Goal: Task Accomplishment & Management: Manage account settings

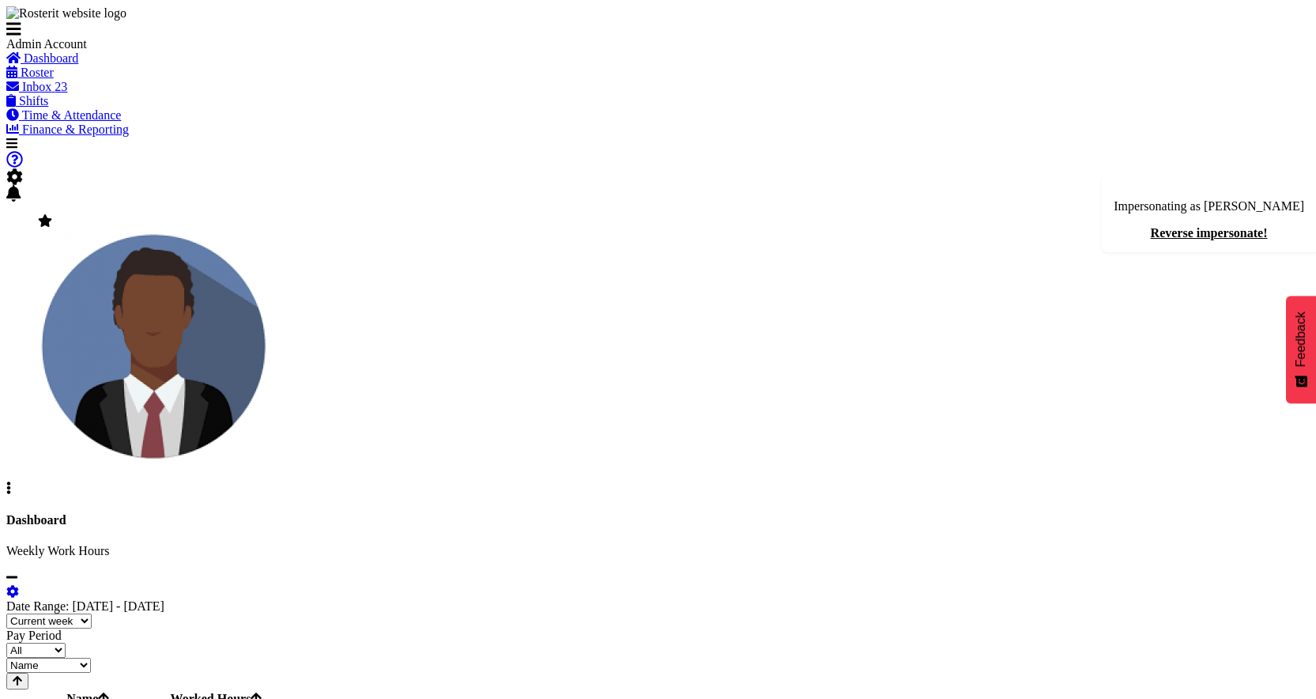
click at [51, 93] on span "Inbox" at bounding box center [36, 86] width 29 height 13
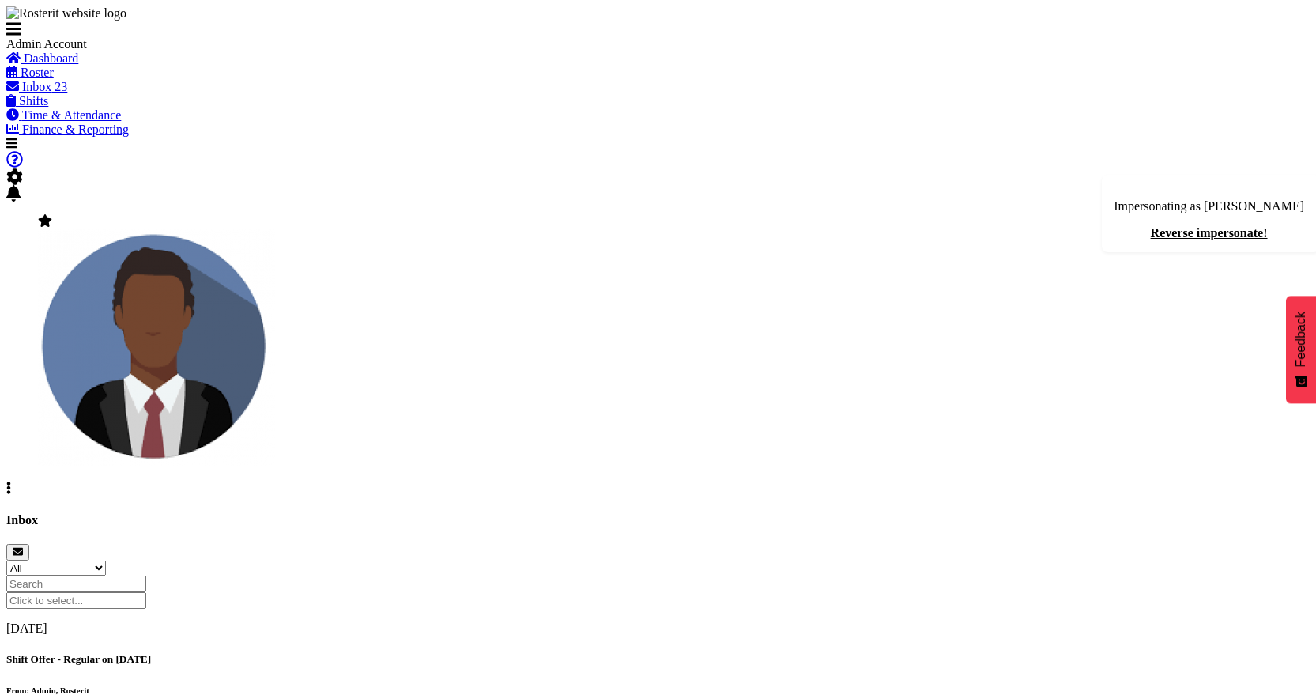
click at [582, 653] on div "Shift Offer - Regular on 31/10/25 From: Admin, Rosterit" at bounding box center [657, 674] width 1303 height 42
click at [754, 513] on div "Inbox" at bounding box center [657, 536] width 1303 height 47
click at [483, 653] on h5 "Shift Offer - Regular on [DATE]" at bounding box center [657, 659] width 1303 height 13
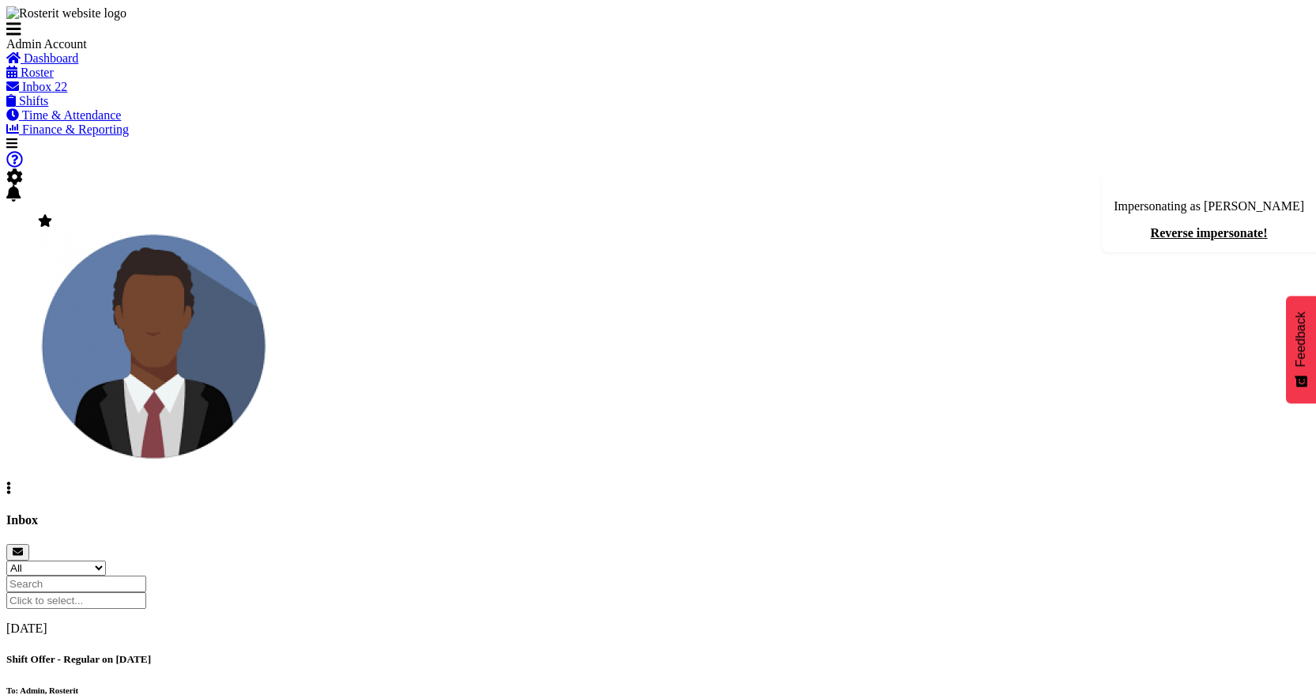
click at [51, 93] on span "Inbox" at bounding box center [36, 86] width 29 height 13
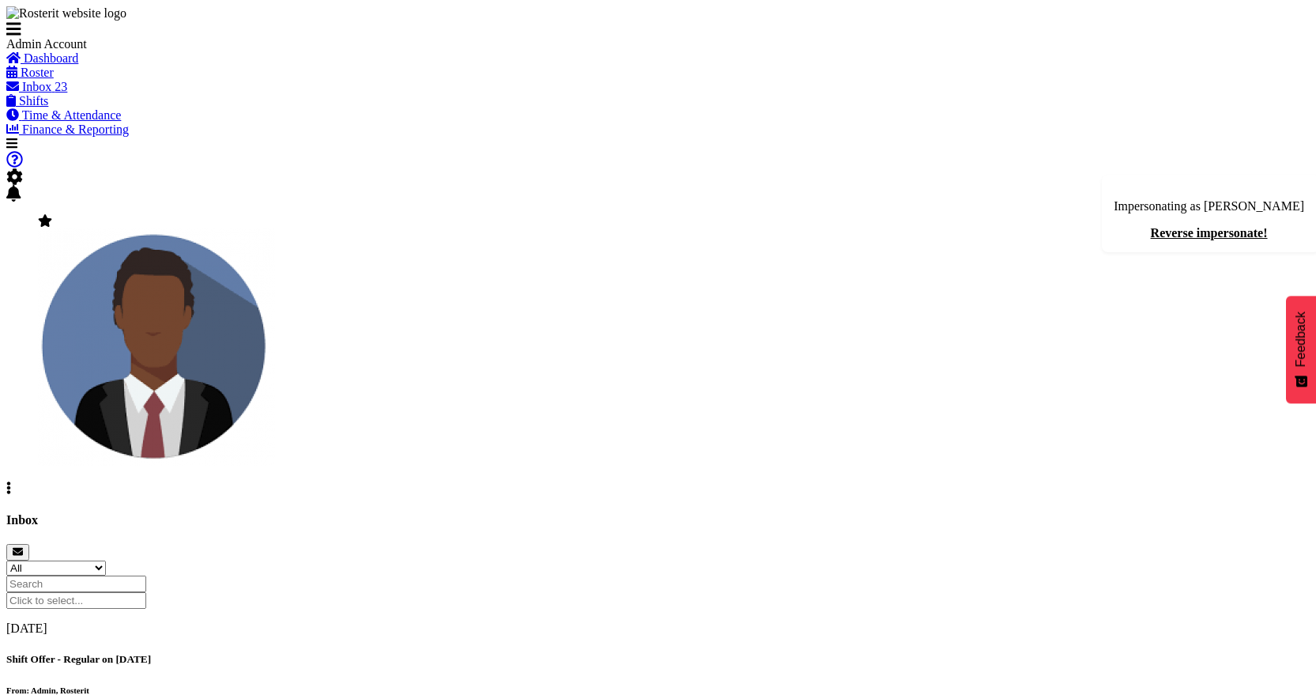
click at [51, 93] on span "Inbox" at bounding box center [36, 86] width 29 height 13
click at [557, 653] on div "Shift Offer - Regular on [DATE] From: Admin, Rosterit" at bounding box center [657, 674] width 1303 height 42
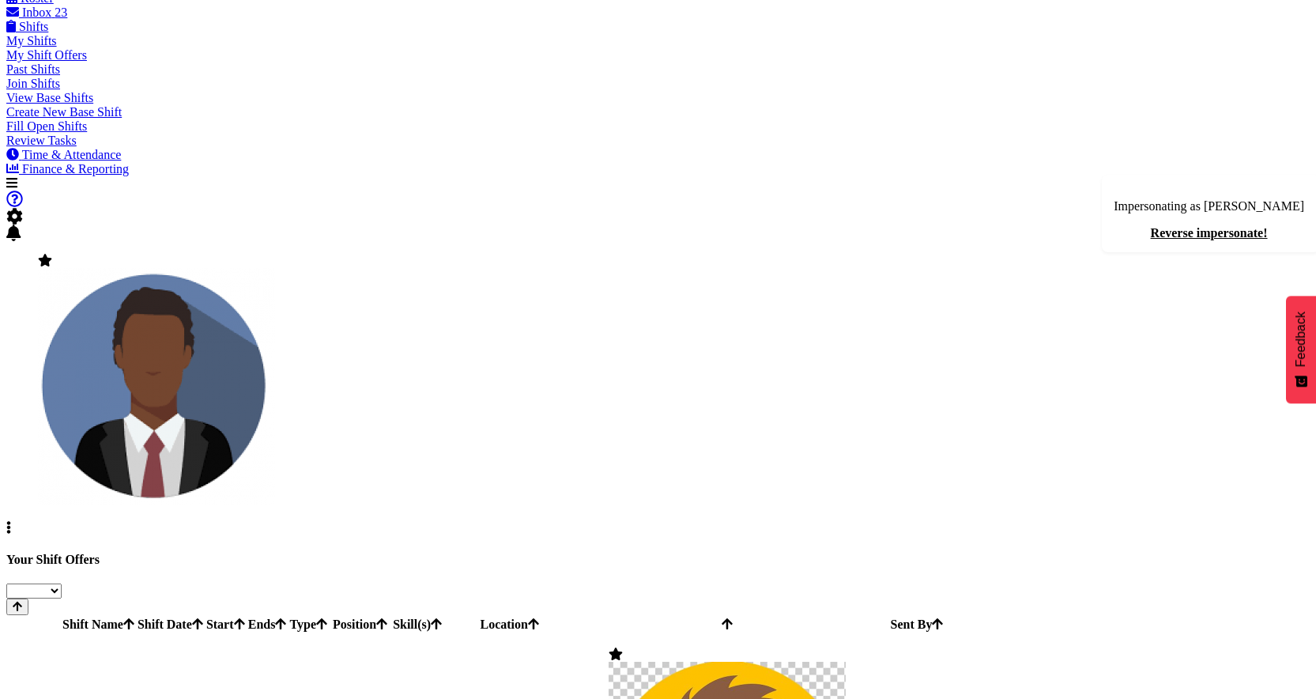
scroll to position [37, 0]
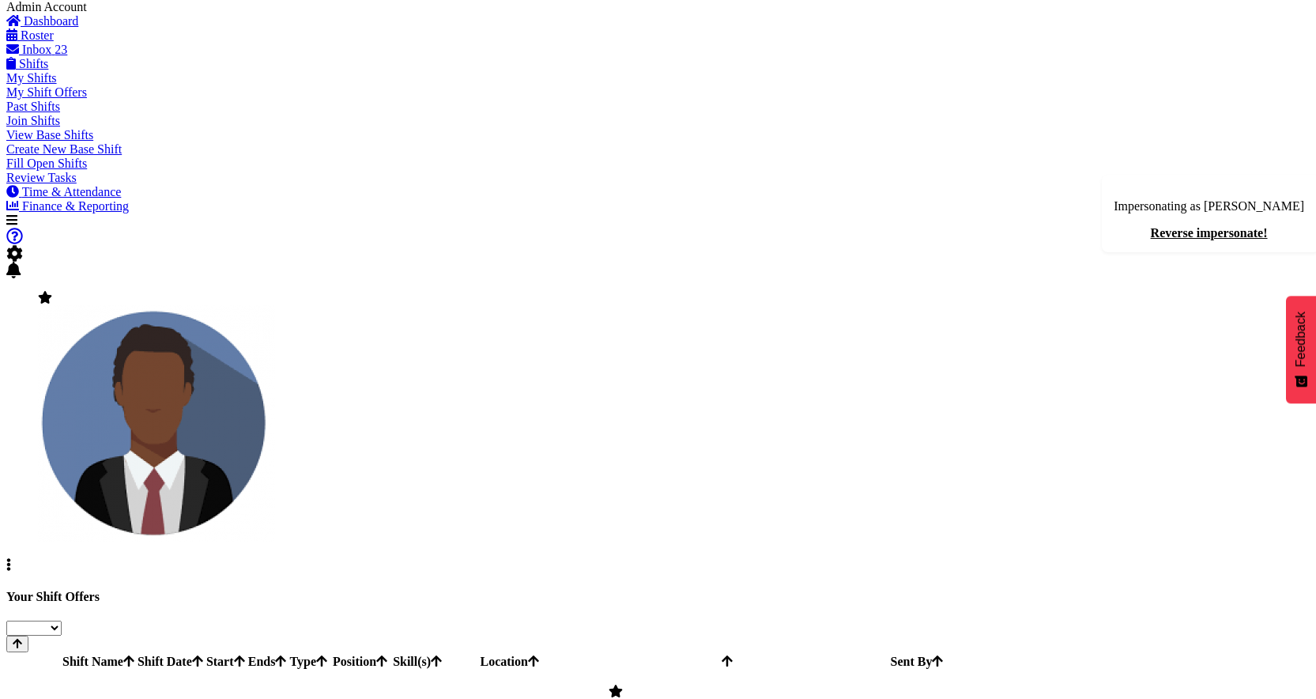
click at [51, 56] on span "Inbox" at bounding box center [36, 49] width 29 height 13
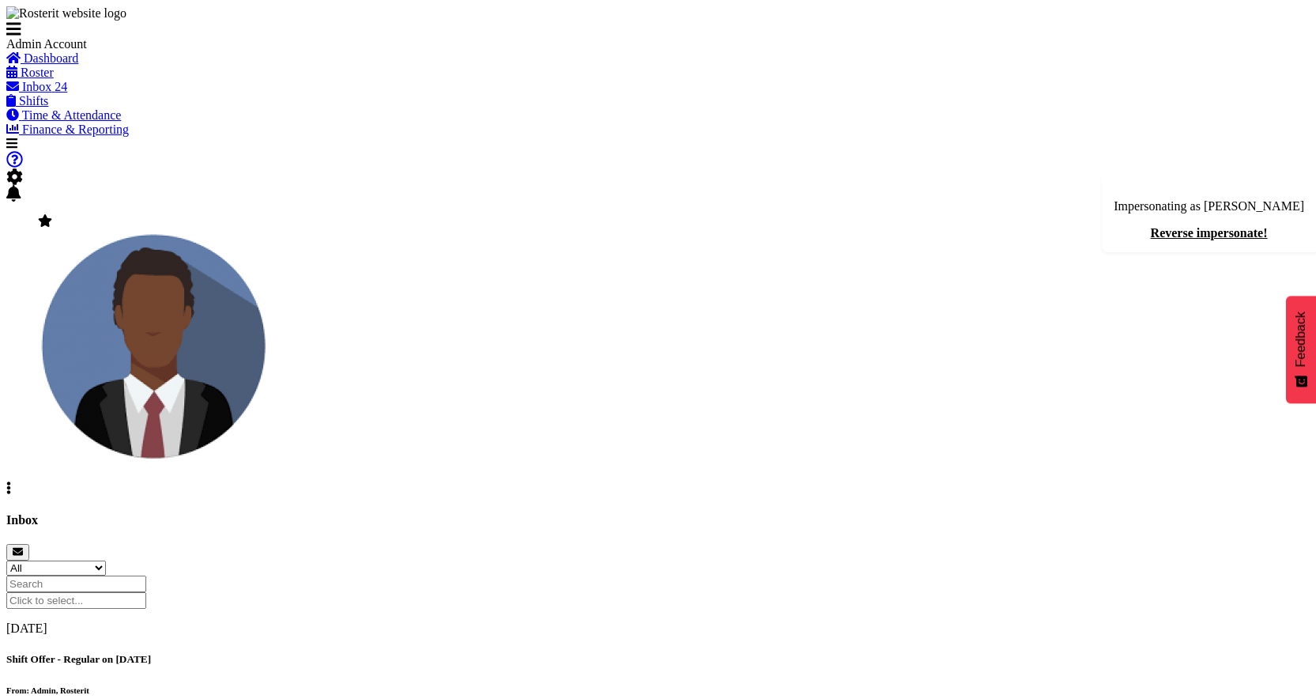
click at [532, 653] on h5 "Shift Offer - Regular on [DATE]" at bounding box center [657, 659] width 1303 height 13
click at [537, 653] on div "Shift Offer - Regular on [DATE] From: Admin, Rosterit" at bounding box center [657, 674] width 1303 height 42
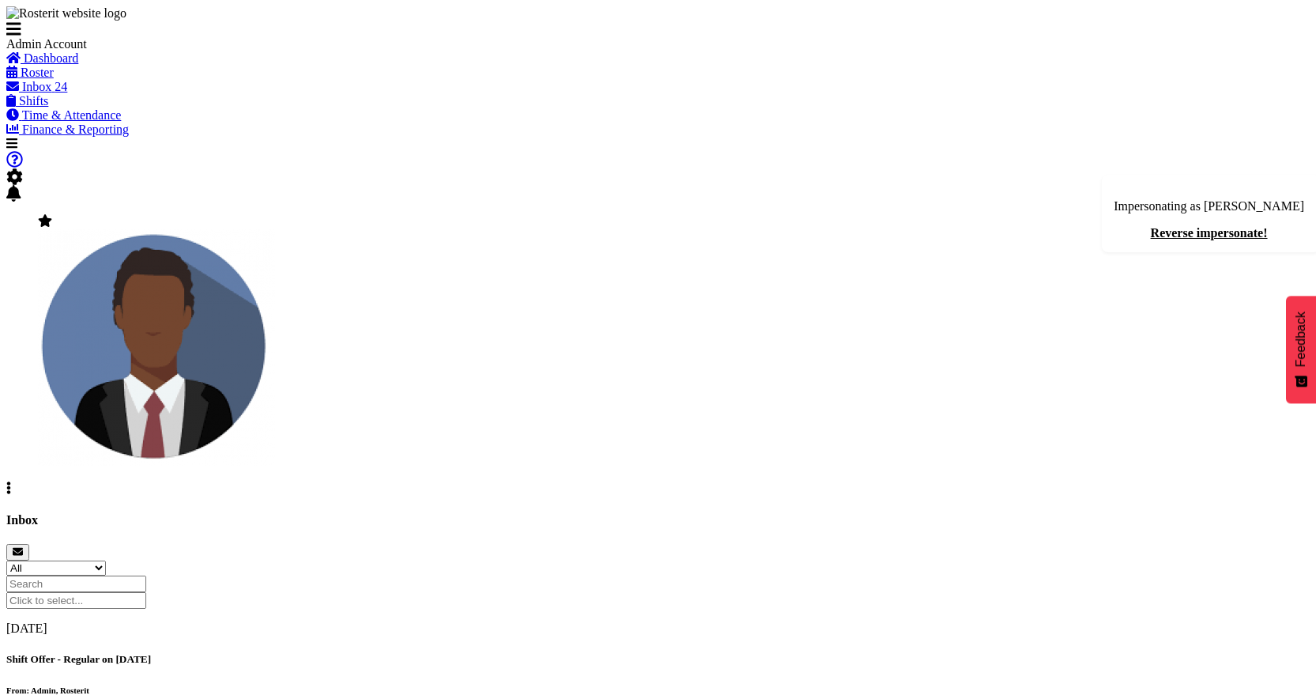
click at [537, 653] on div "Shift Offer - Regular on [DATE] From: Admin, Rosterit" at bounding box center [657, 674] width 1303 height 42
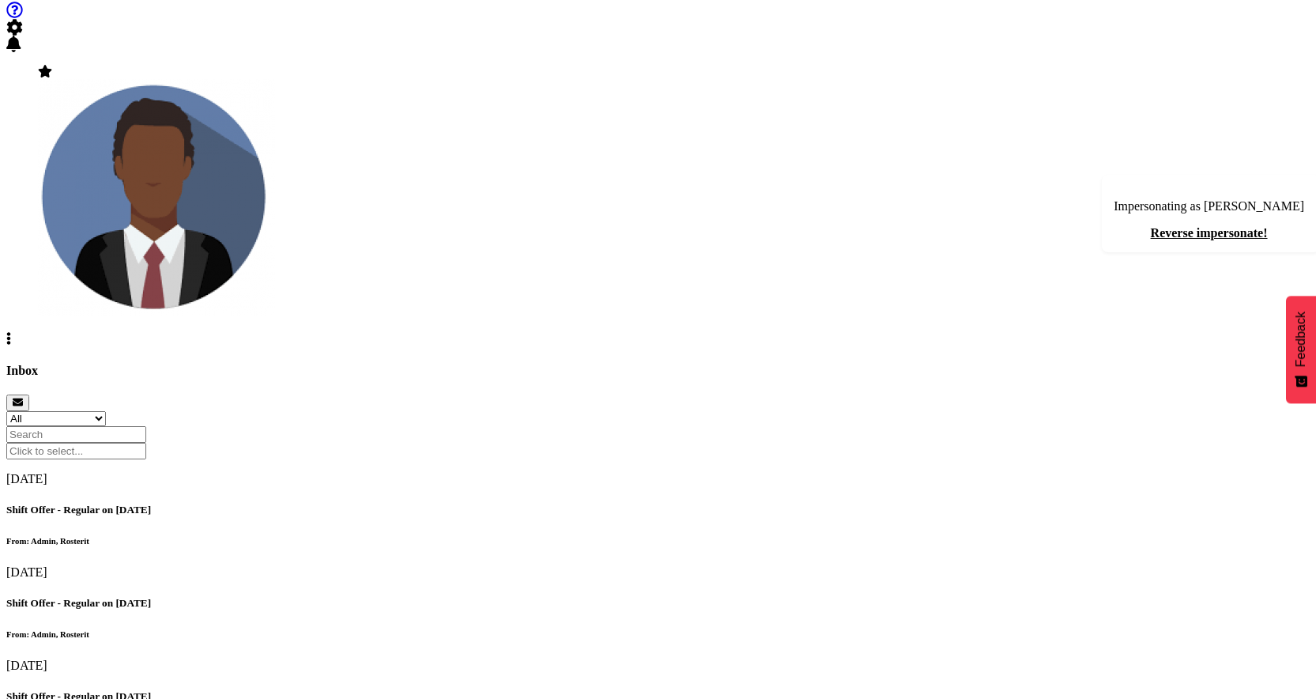
scroll to position [170, 0]
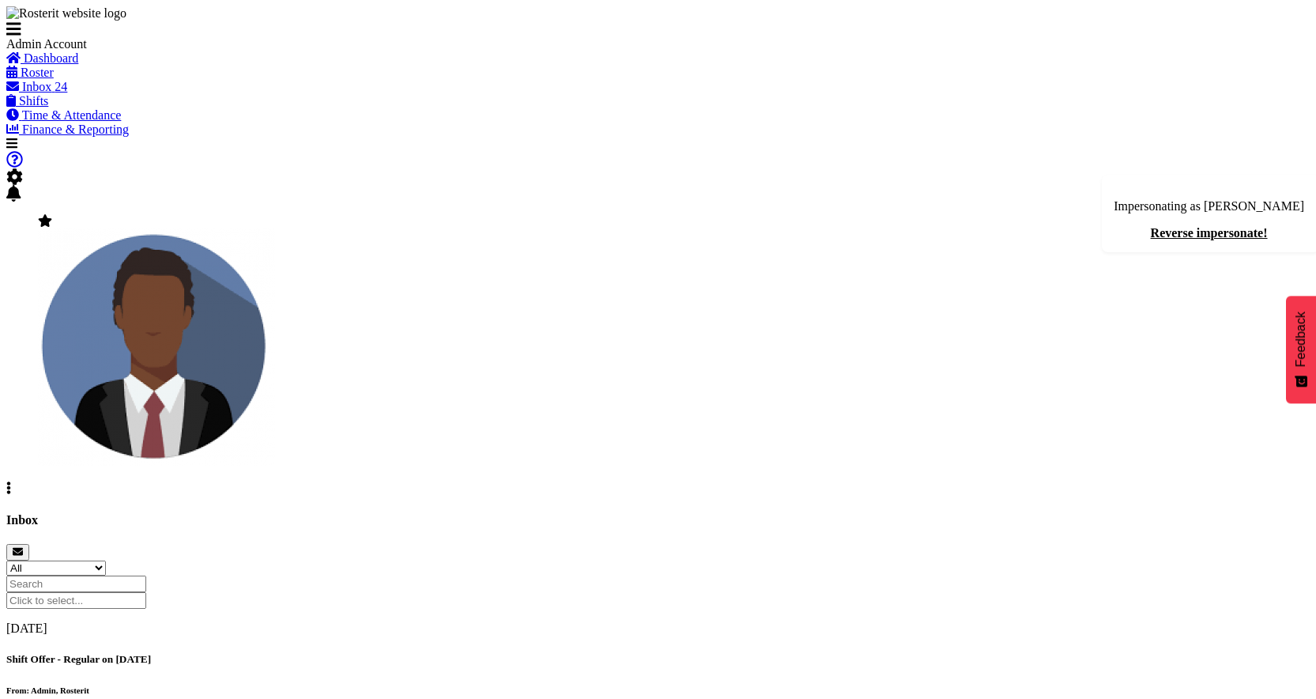
scroll to position [90, 0]
select select "7"
select select "2024"
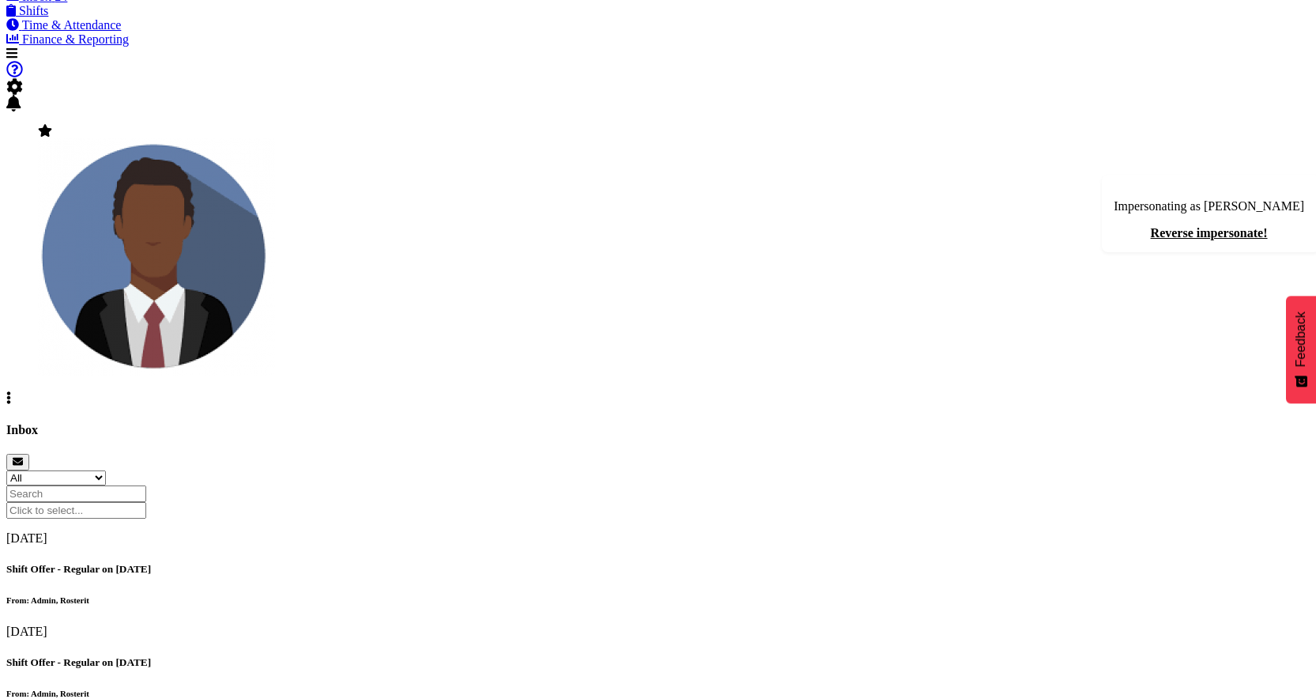
click at [146, 502] on input "text" at bounding box center [76, 510] width 140 height 17
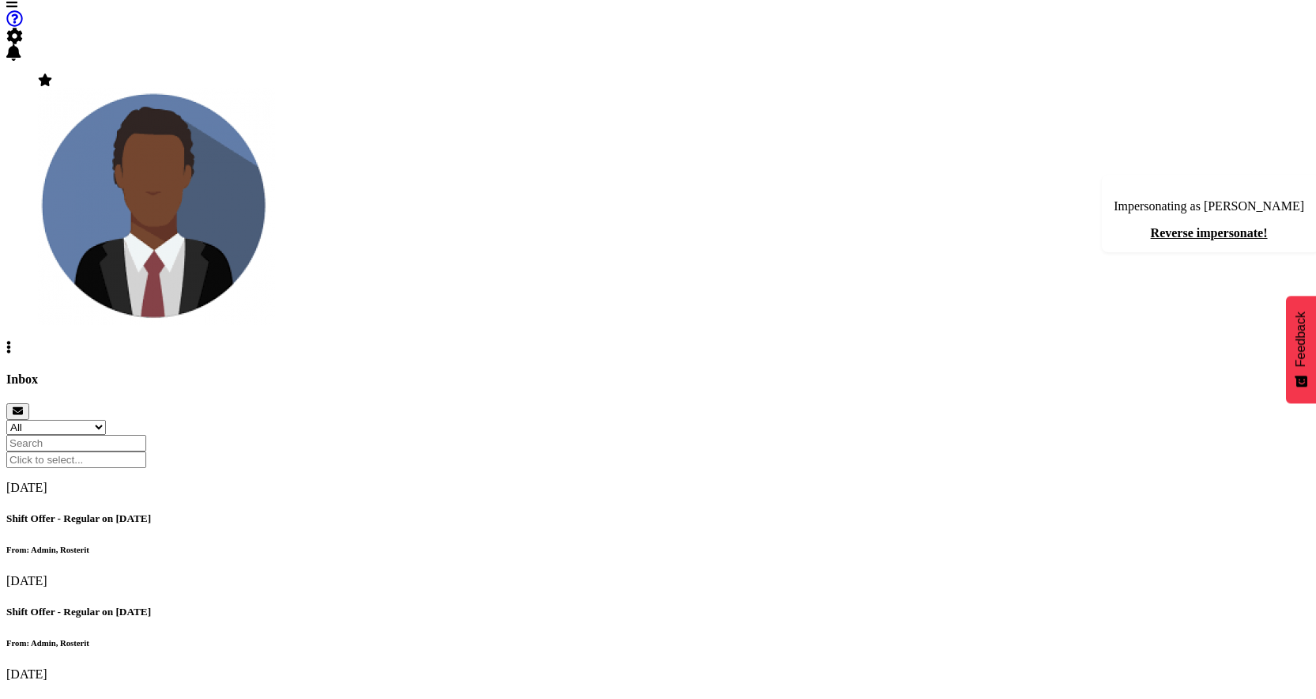
scroll to position [161, 0]
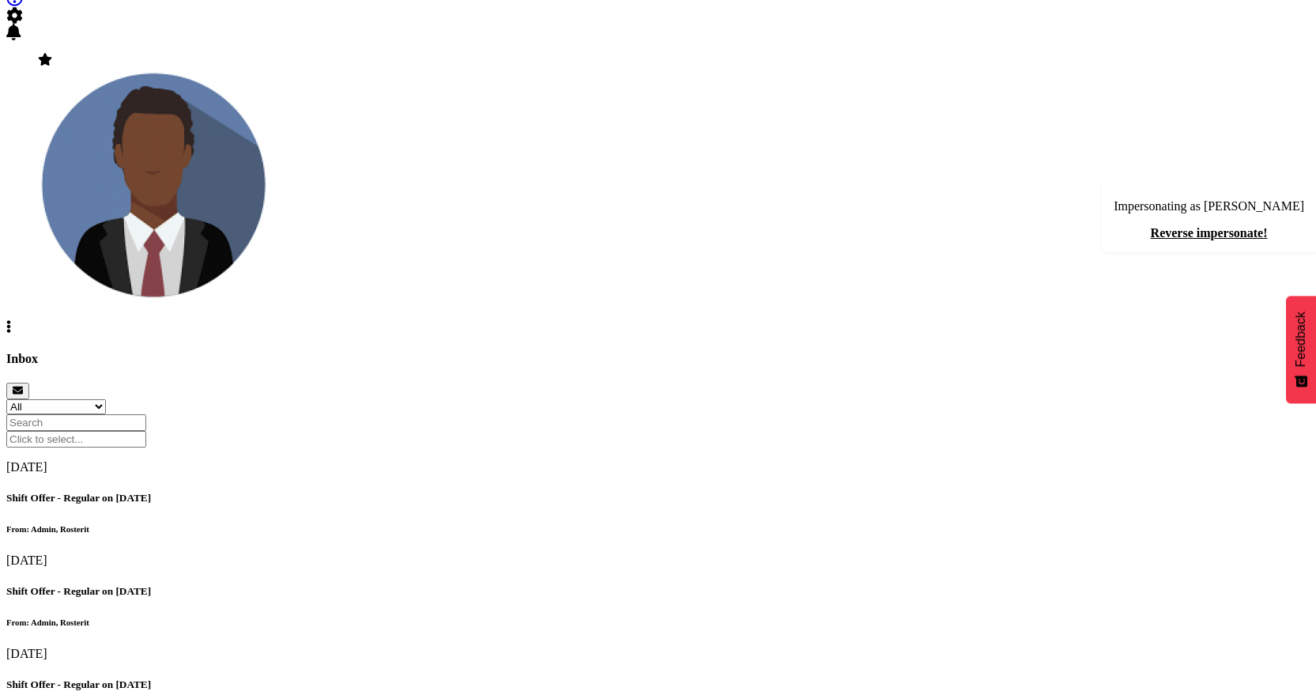
click at [618, 492] on div "Shift Offer - Regular on 14/09/25 From: Admin, Rosterit" at bounding box center [657, 513] width 1303 height 42
click at [563, 585] on div "Shift Offer - Regular on 02/11/25 From: Admin, Rosterit" at bounding box center [657, 606] width 1303 height 42
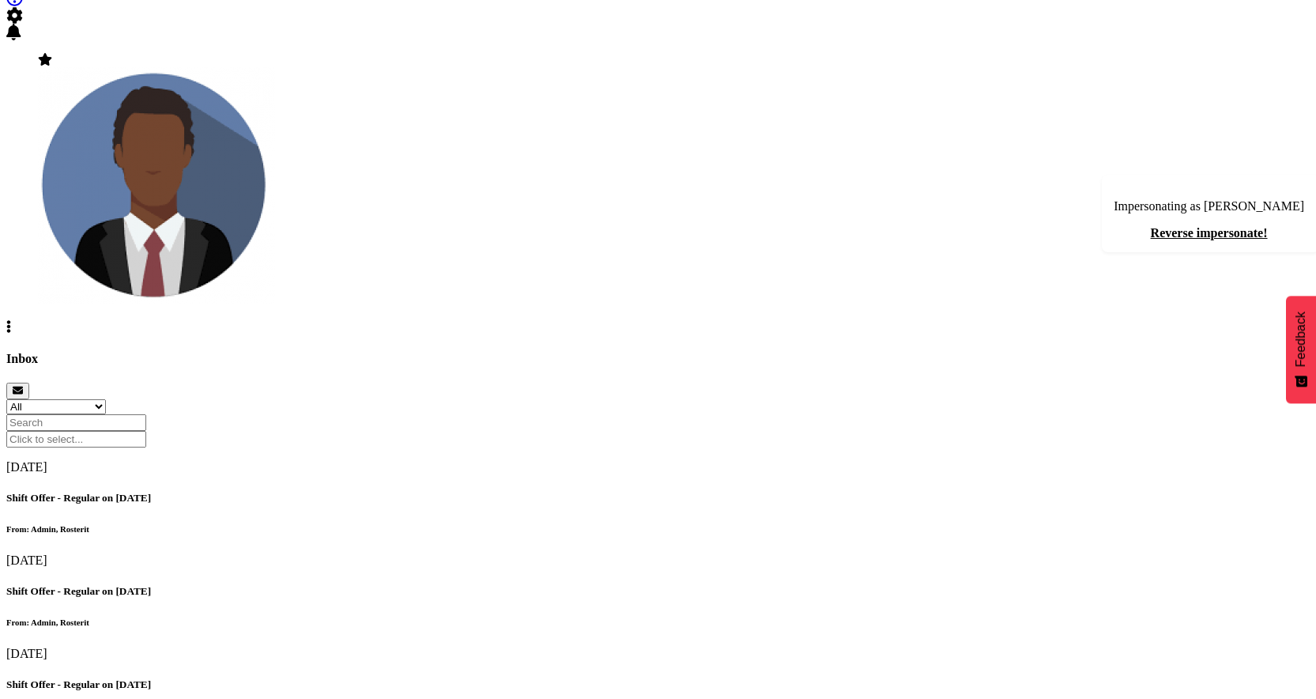
click at [543, 678] on div "Shift Offer - Regular on 01/11/25 From: Admin, Rosterit" at bounding box center [657, 699] width 1303 height 42
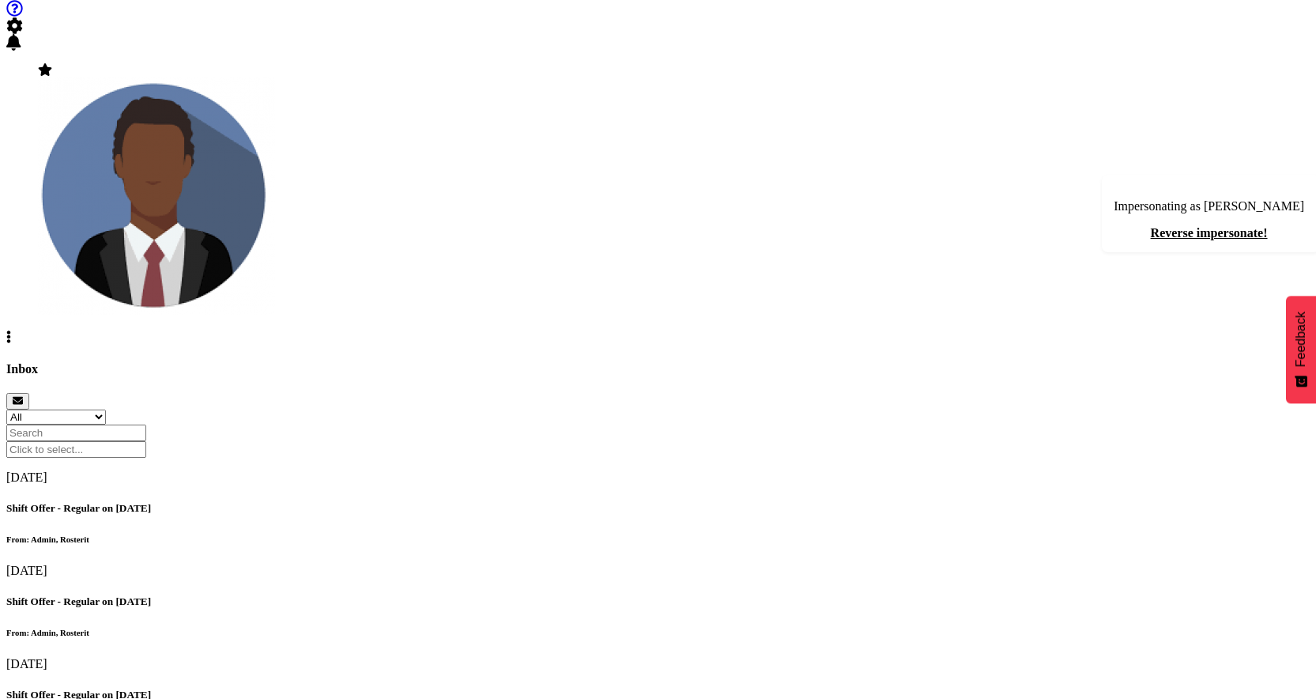
click at [516, 502] on div "Shift Offer - Regular on [DATE] From: Admin, Rosterit" at bounding box center [657, 523] width 1303 height 42
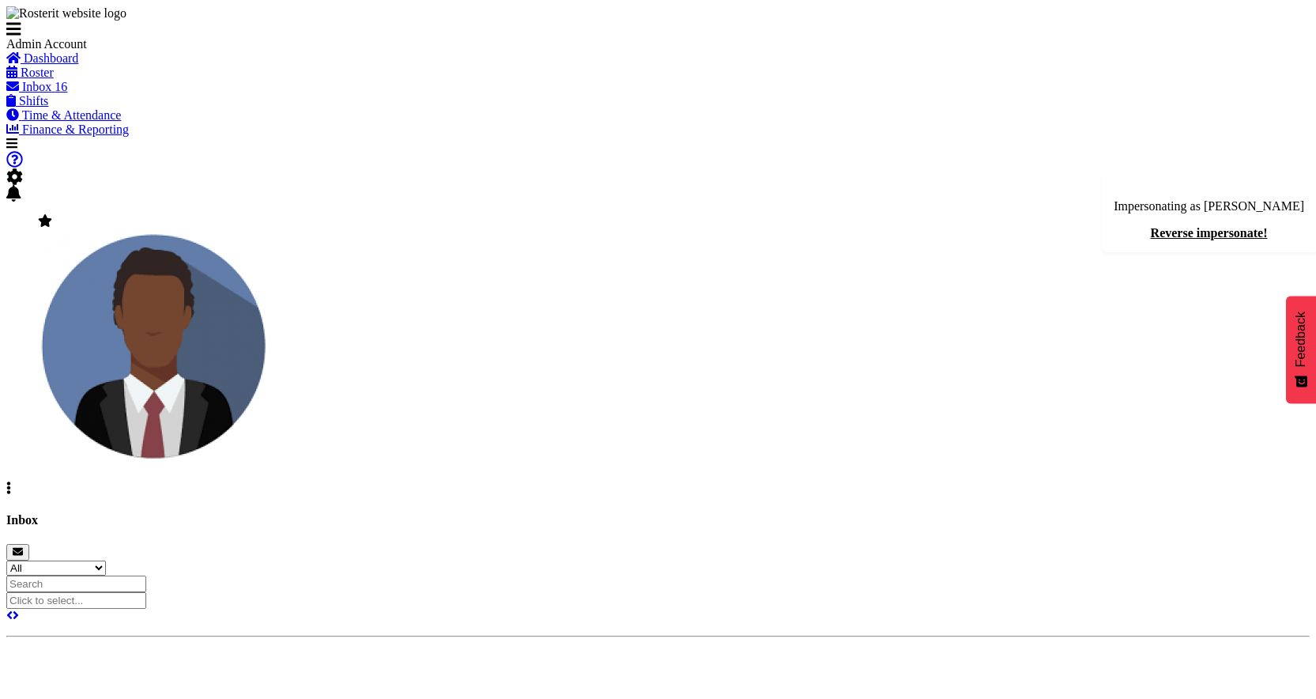
scroll to position [90, 0]
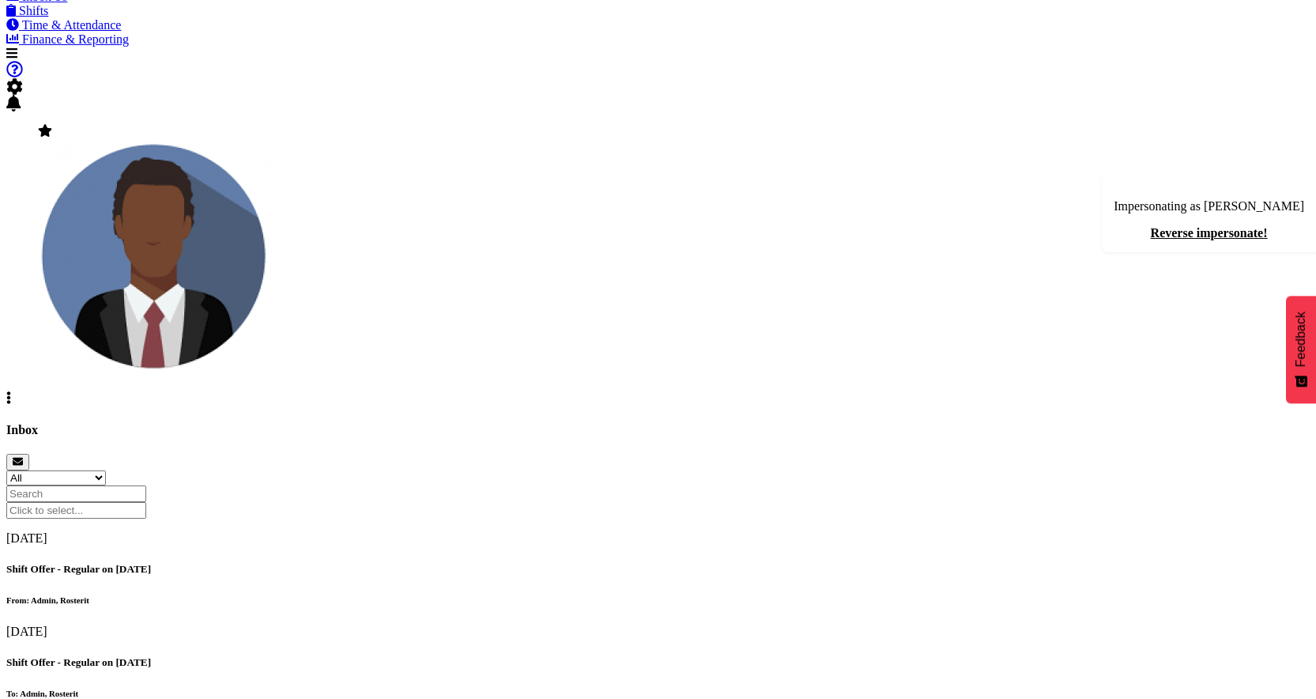
click at [450, 563] on h5 "Shift Offer - Regular on [DATE]" at bounding box center [657, 569] width 1303 height 13
click at [551, 563] on div "Shift Offer - Regular on [DATE] From: Admin, Rosterit" at bounding box center [657, 584] width 1303 height 42
drag, startPoint x: 948, startPoint y: 143, endPoint x: 985, endPoint y: 143, distance: 36.4
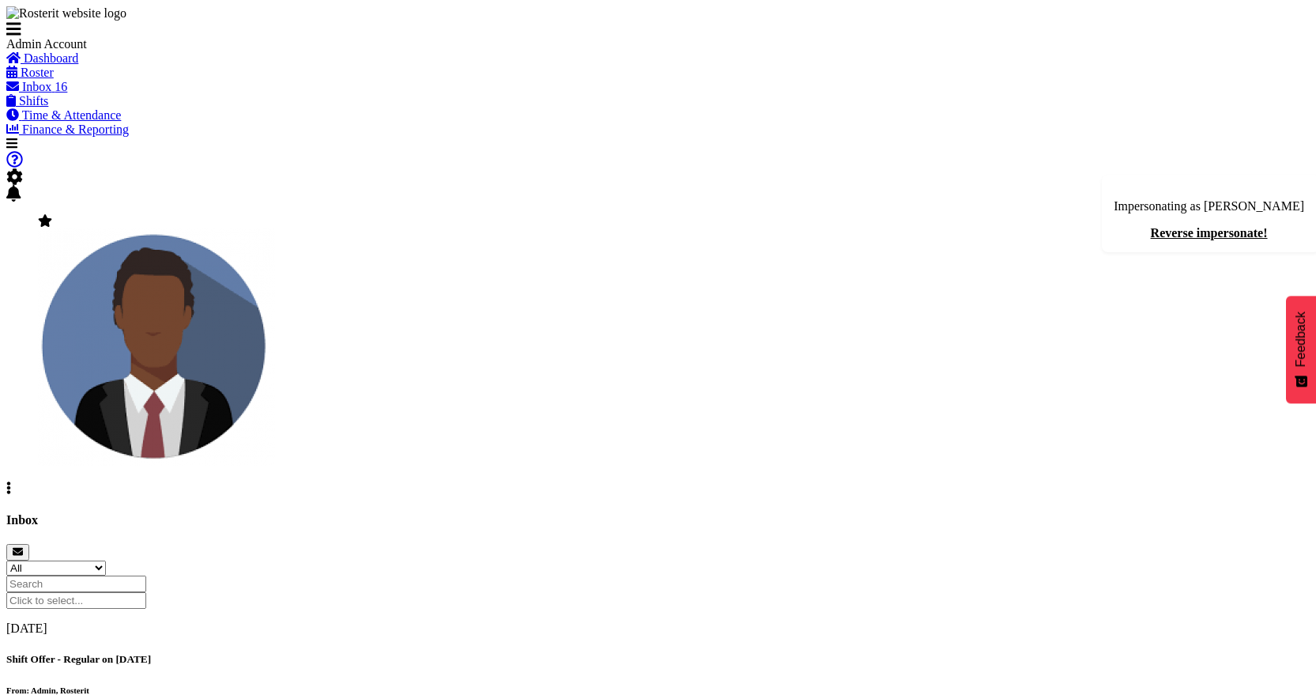
scroll to position [90, 0]
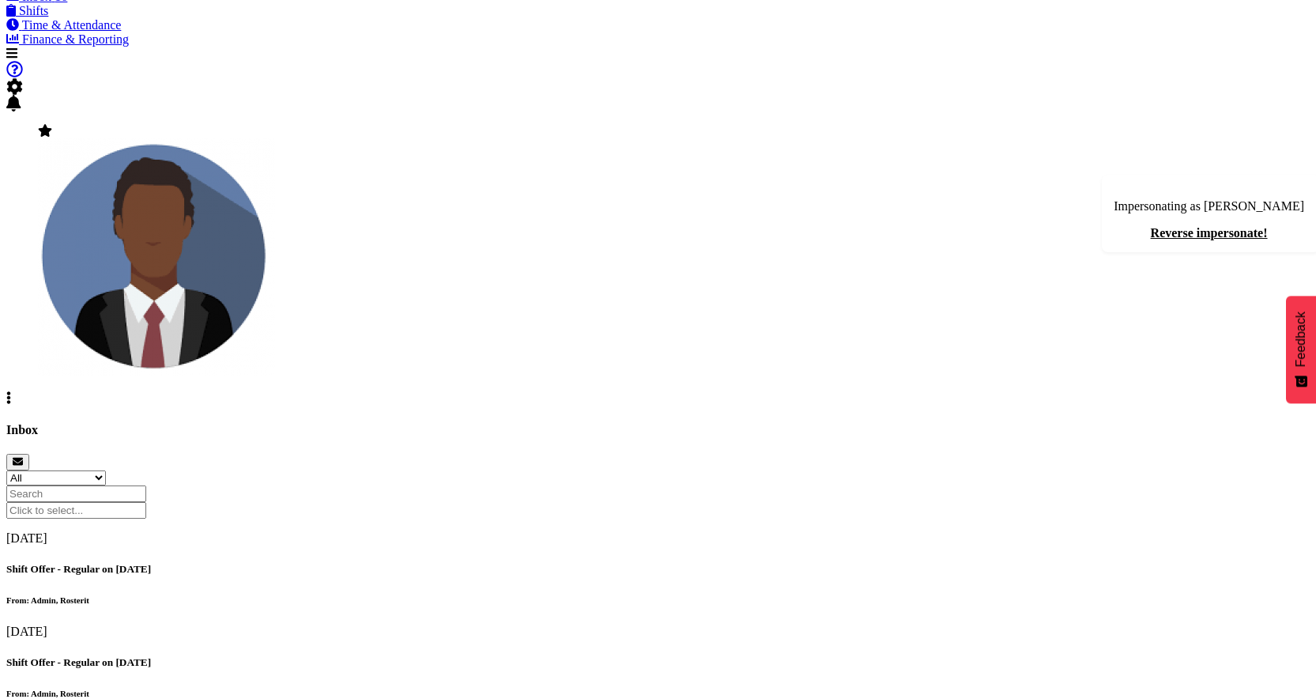
click at [518, 563] on h5 "Shift Offer - Regular on [DATE]" at bounding box center [657, 569] width 1303 height 13
